Goal: Task Accomplishment & Management: Use online tool/utility

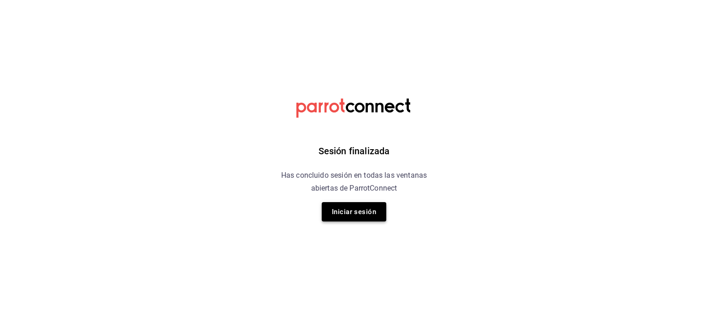
click at [347, 216] on button "Iniciar sesión" at bounding box center [354, 211] width 65 height 19
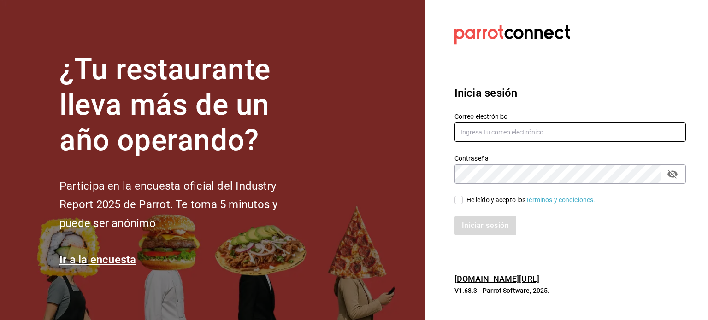
type input "administracion@whim.com.mx"
click at [460, 202] on input "He leído y acepto los Términos y condiciones." at bounding box center [458, 200] width 8 height 8
checkbox input "true"
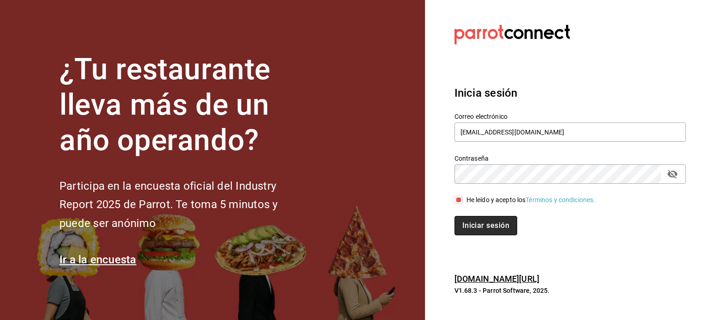
click at [496, 228] on button "Iniciar sesión" at bounding box center [485, 225] width 63 height 19
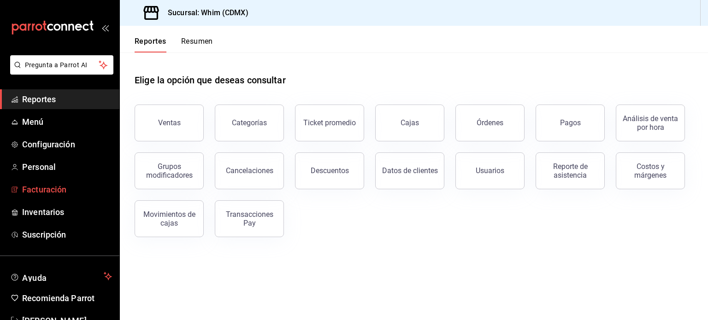
click at [48, 193] on span "Facturación" at bounding box center [67, 189] width 90 height 12
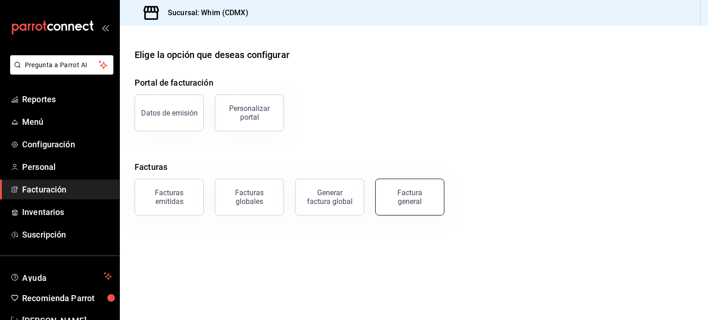
click at [419, 203] on div "Factura general" at bounding box center [410, 197] width 46 height 18
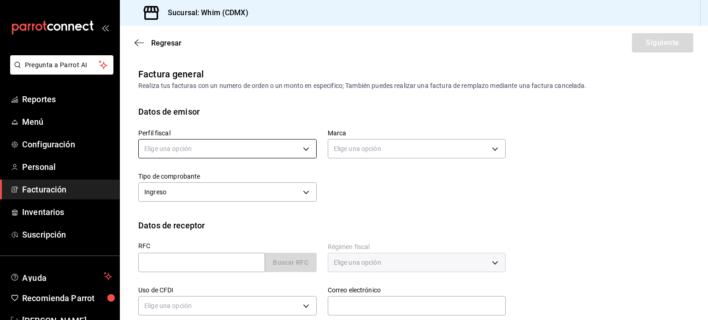
click at [302, 153] on body "Pregunta a Parrot AI Reportes Menú Configuración Personal Facturación Inventari…" at bounding box center [354, 160] width 708 height 320
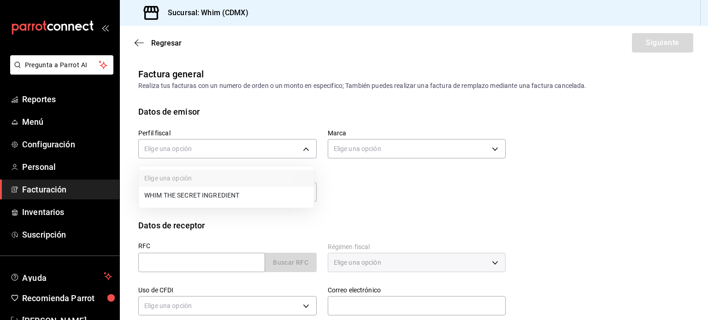
click at [249, 197] on li "WHIM THE SECRET INGREDIENT" at bounding box center [226, 195] width 175 height 17
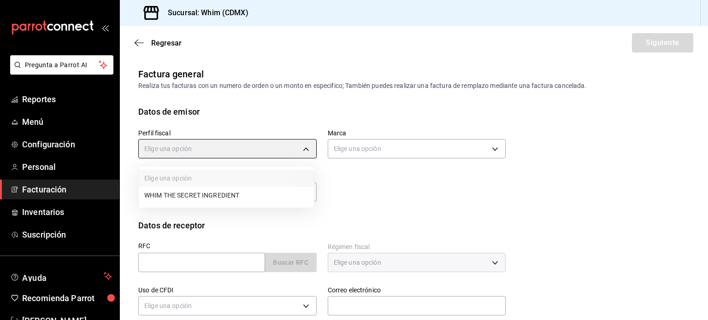
type input "8d5f64ec-deef-4488-bad0-eb73a8d1ee65"
type input "29e4b829-75bc-4c01-81a3-64e24ae3ed98"
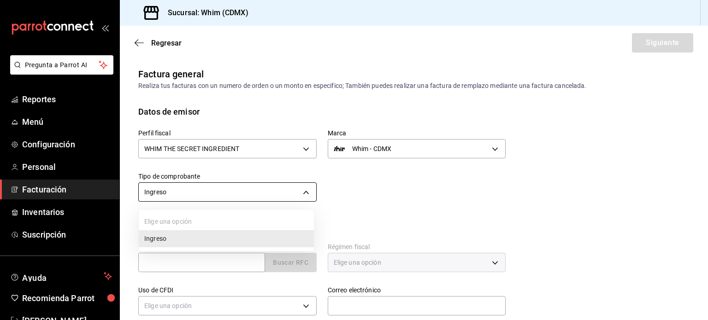
click at [302, 195] on body "Pregunta a Parrot AI Reportes Menú Configuración Personal Facturación Inventari…" at bounding box center [354, 160] width 708 height 320
click at [302, 195] on div at bounding box center [354, 160] width 708 height 320
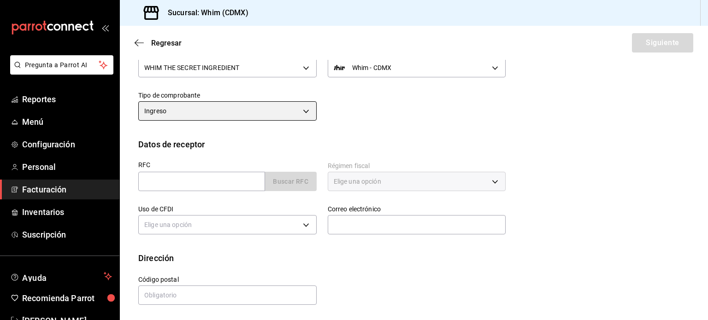
scroll to position [82, 0]
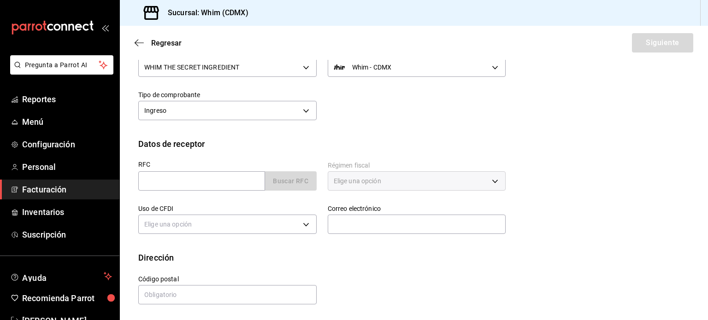
click at [435, 185] on div "Elige una opción" at bounding box center [417, 180] width 178 height 19
click at [488, 181] on div "Elige una opción" at bounding box center [417, 180] width 178 height 19
click at [79, 298] on span "Recomienda Parrot" at bounding box center [67, 298] width 90 height 12
